Goal: Check status: Check status

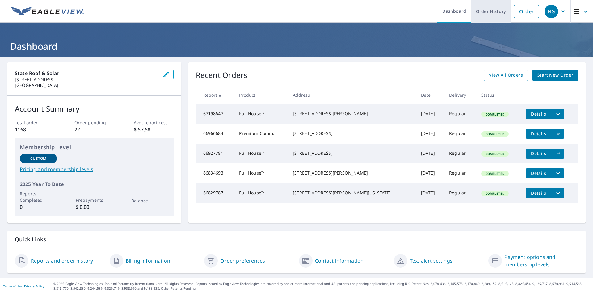
click at [496, 11] on link "Order History" at bounding box center [491, 11] width 40 height 23
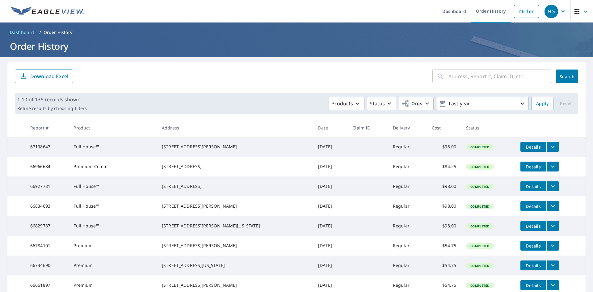
click at [467, 79] on input "text" at bounding box center [500, 76] width 103 height 17
type input "\"
type input "7305 s bannock"
click at [563, 77] on span "Search" at bounding box center [567, 77] width 12 height 6
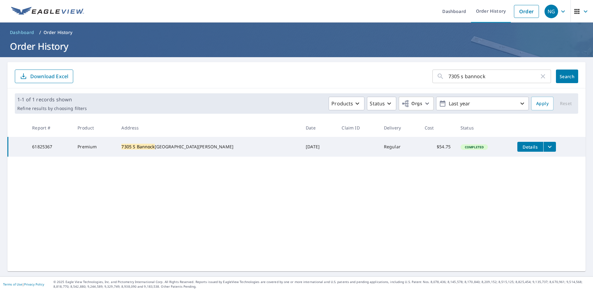
click at [546, 146] on icon "filesDropdownBtn-61825367" at bounding box center [549, 146] width 7 height 7
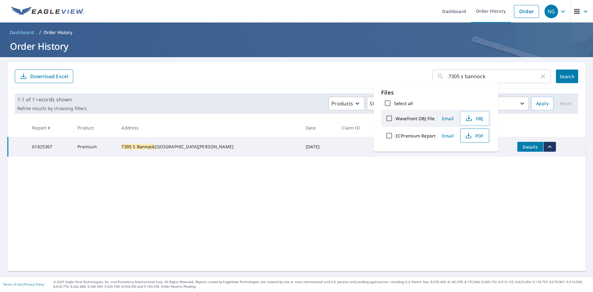
click at [463, 134] on button "PDF" at bounding box center [474, 136] width 29 height 14
